Goal: Information Seeking & Learning: Learn about a topic

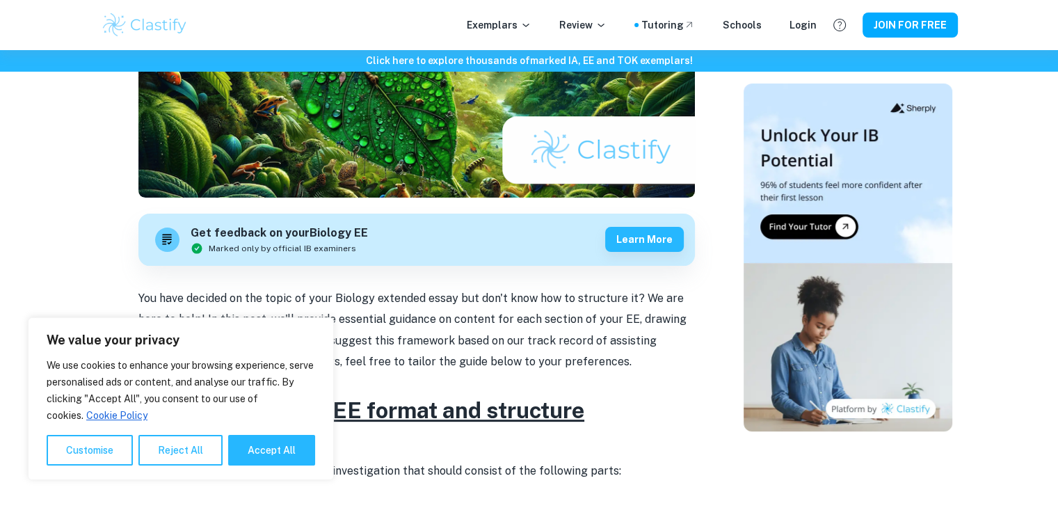
scroll to position [348, 0]
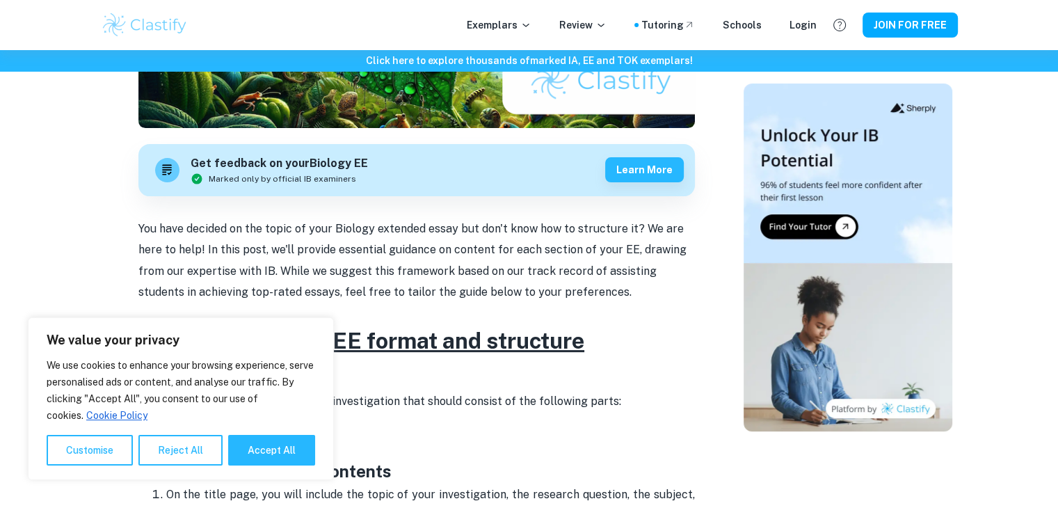
click at [179, 458] on button "Reject All" at bounding box center [180, 450] width 84 height 31
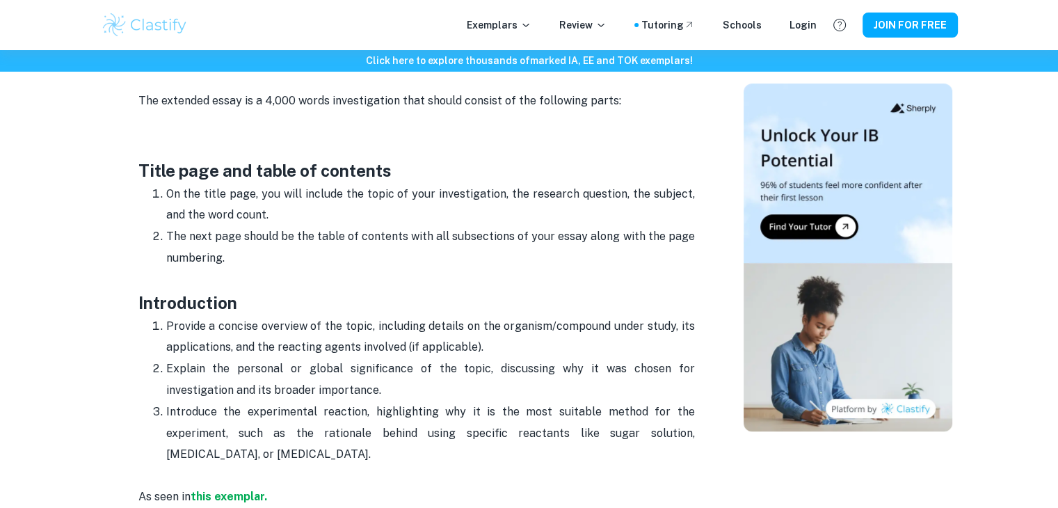
scroll to position [626, 0]
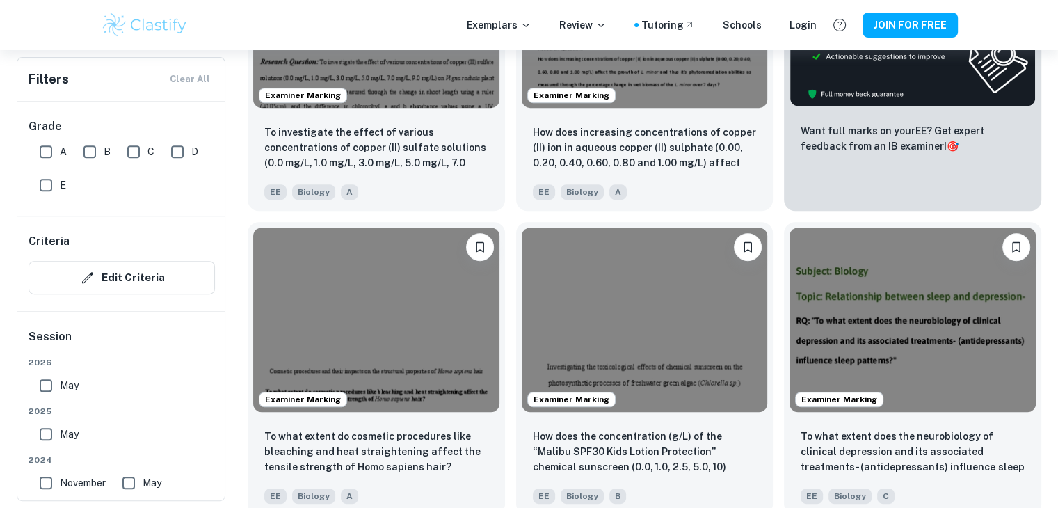
scroll to position [696, 0]
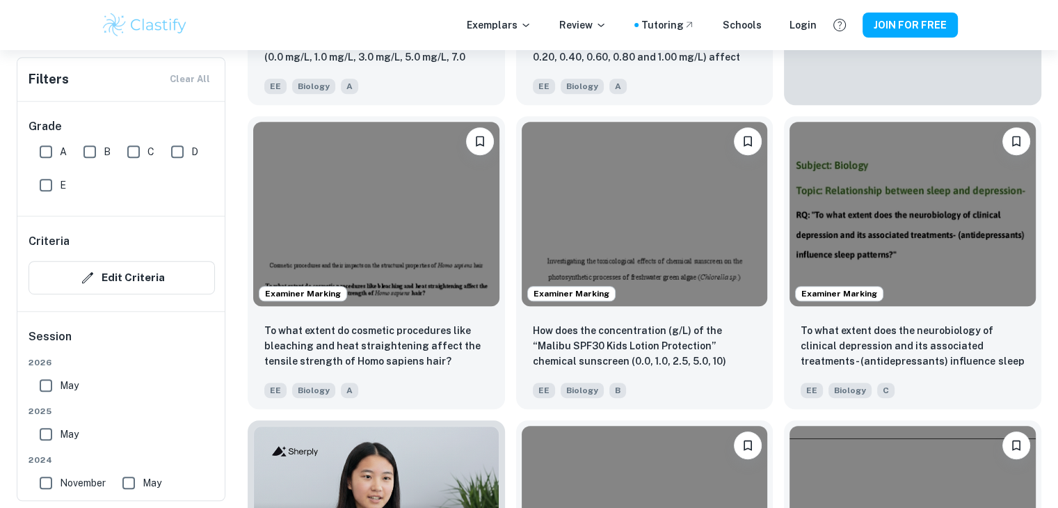
click at [424, 221] on img at bounding box center [376, 214] width 246 height 184
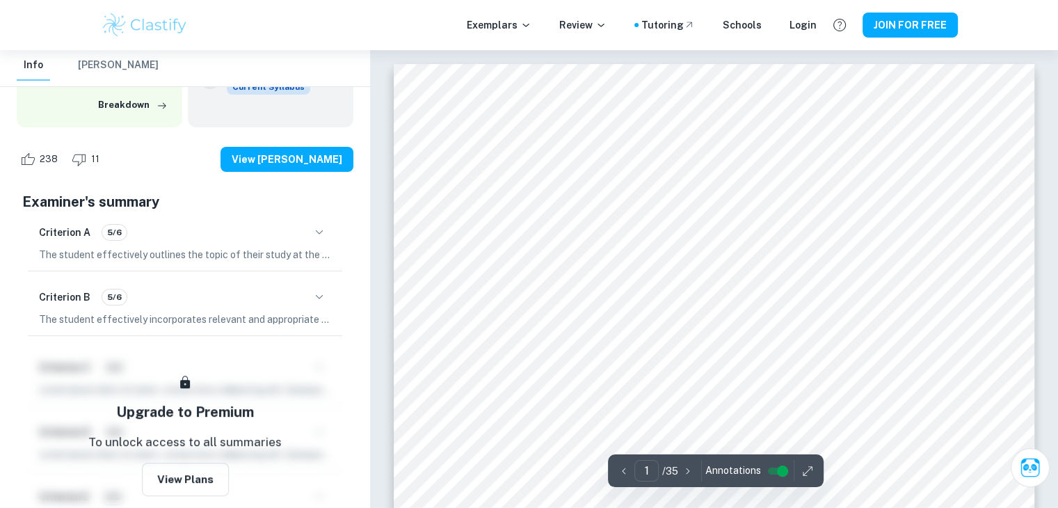
scroll to position [139, 0]
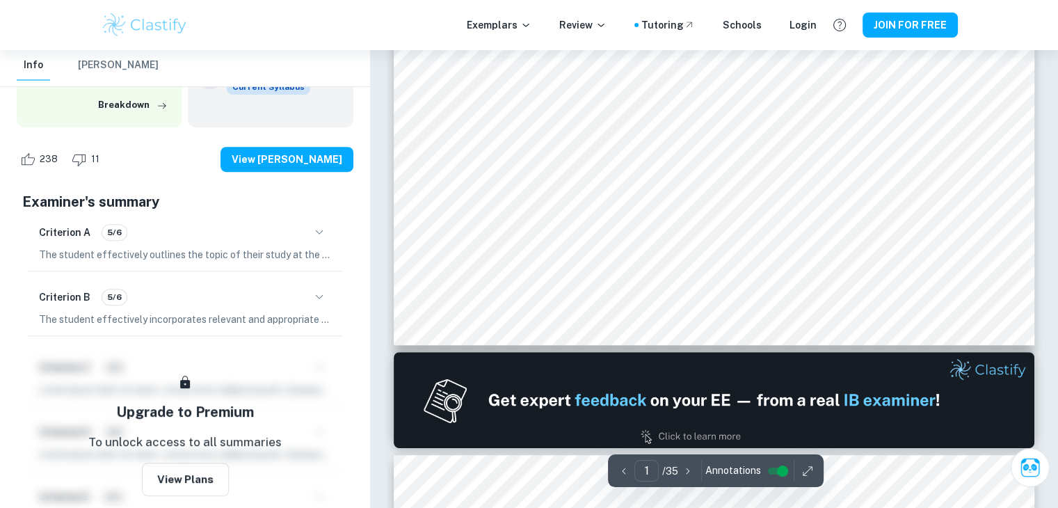
type input "2"
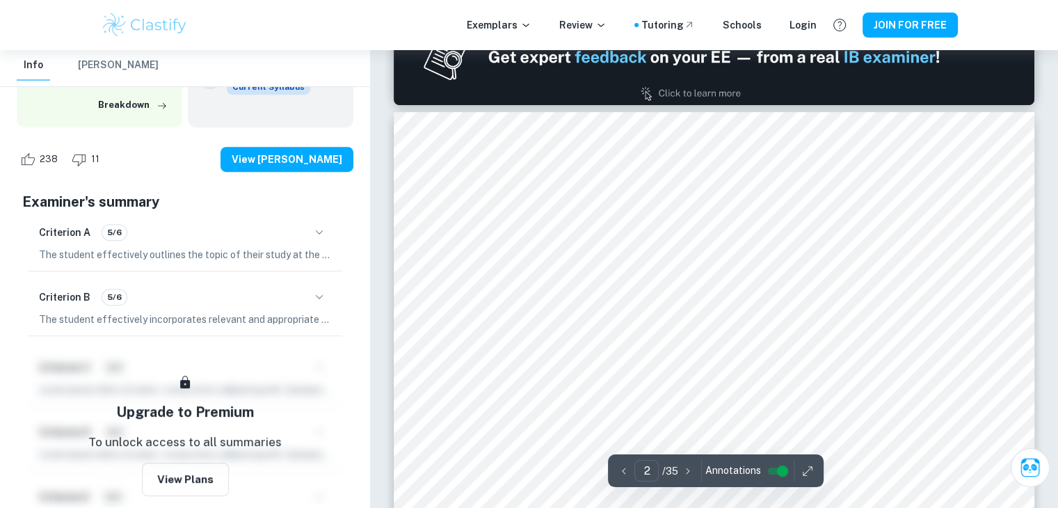
scroll to position [904, 0]
